Goal: Navigation & Orientation: Find specific page/section

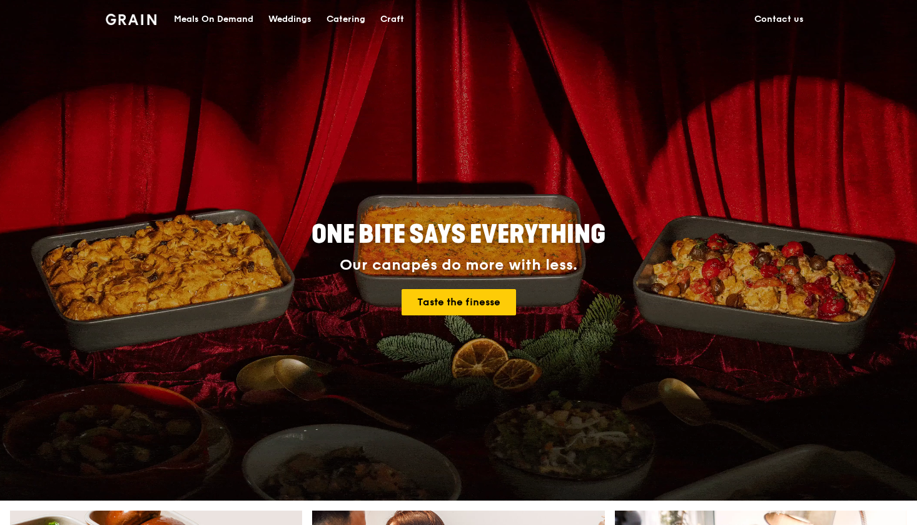
click at [228, 14] on div "Meals On Demand" at bounding box center [213, 20] width 79 height 38
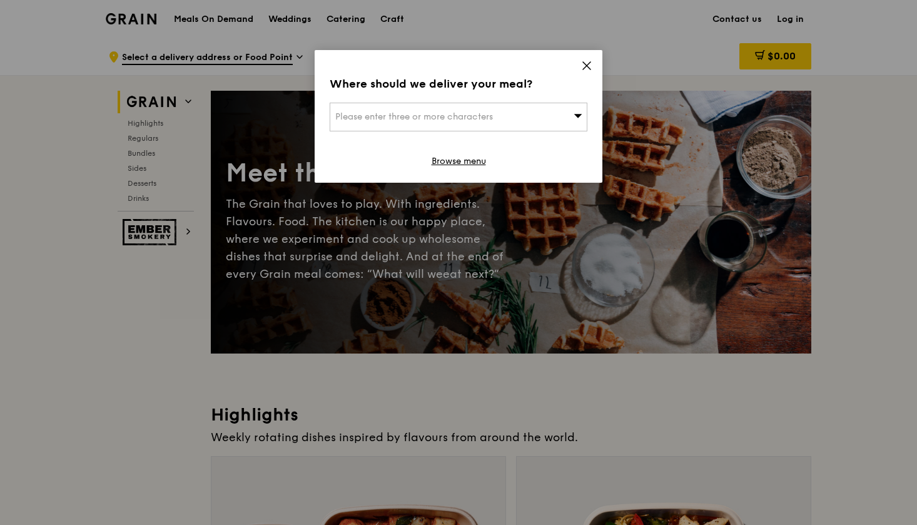
click at [590, 63] on icon at bounding box center [586, 65] width 11 height 11
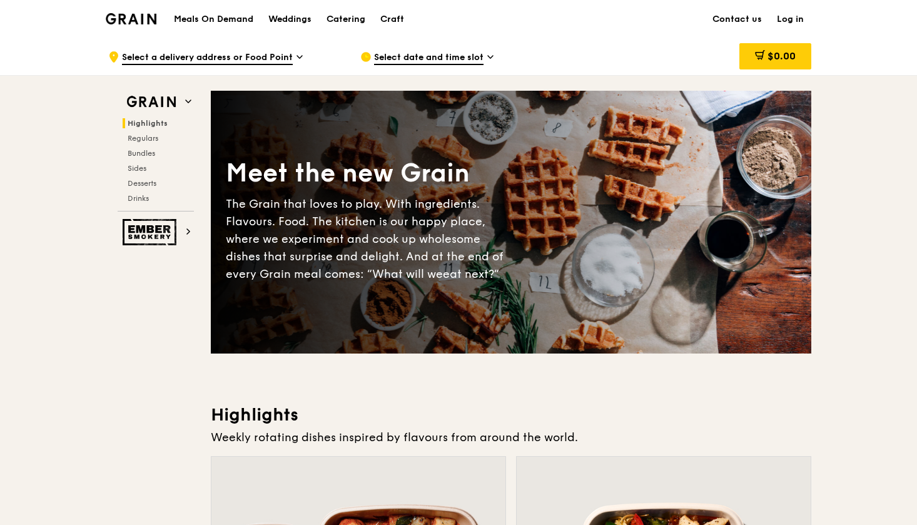
click at [122, 12] on div "Grain logo" at bounding box center [131, 18] width 51 height 38
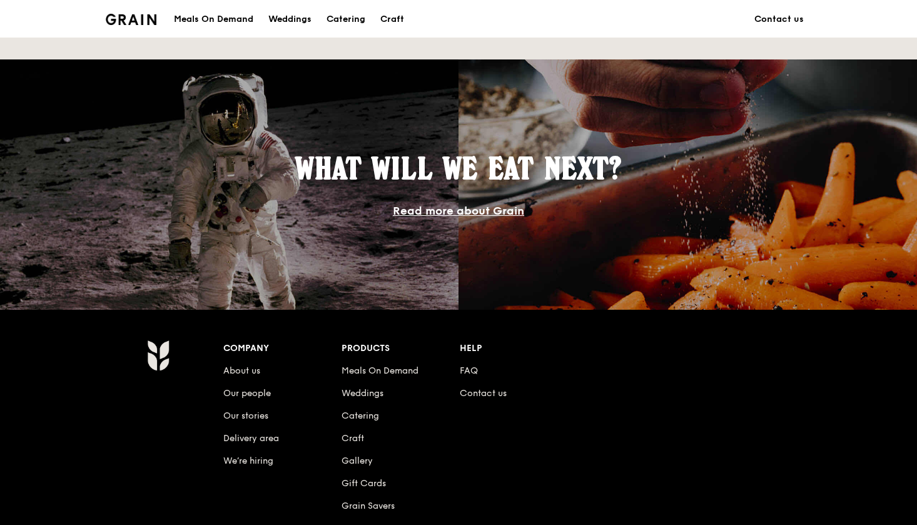
scroll to position [1023, 0]
